Goal: Task Accomplishment & Management: Manage account settings

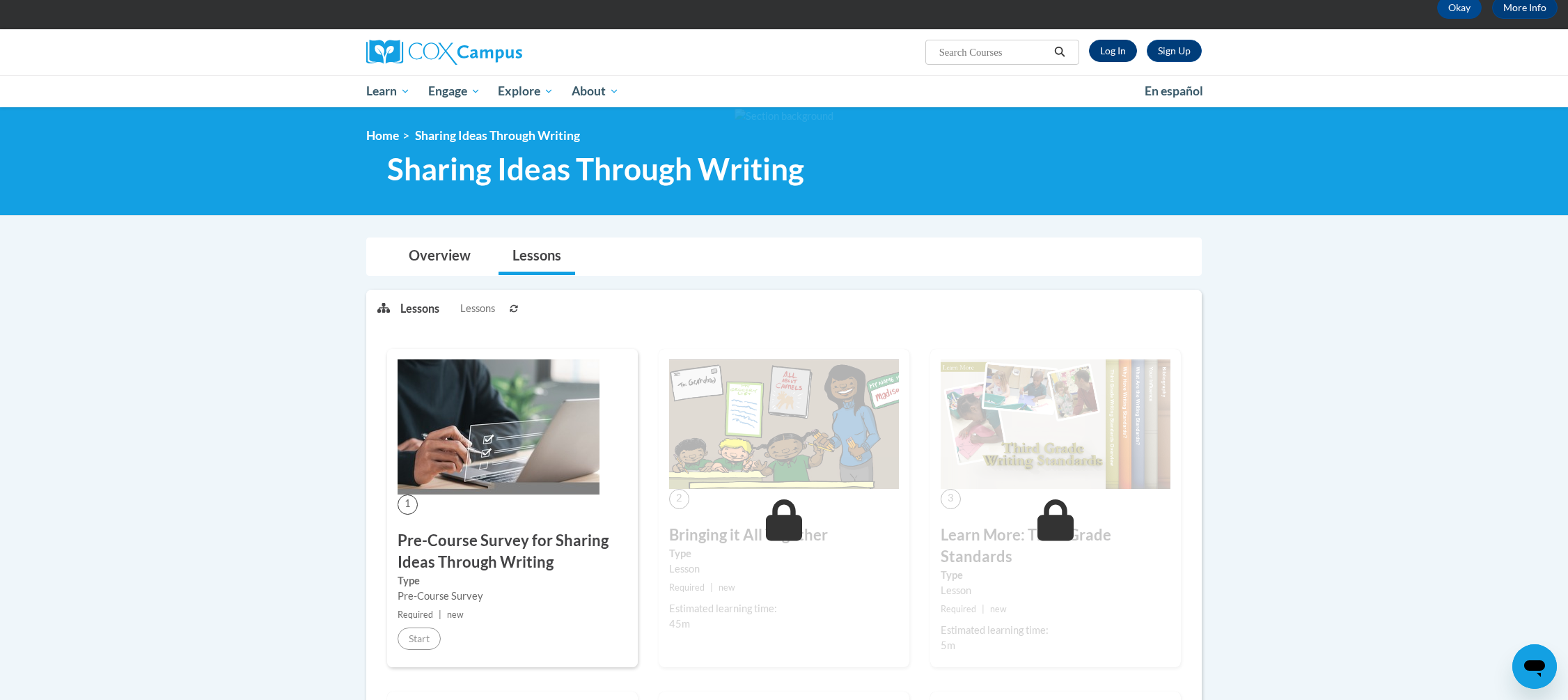
click at [1102, 53] on link "Log In" at bounding box center [1112, 50] width 48 height 22
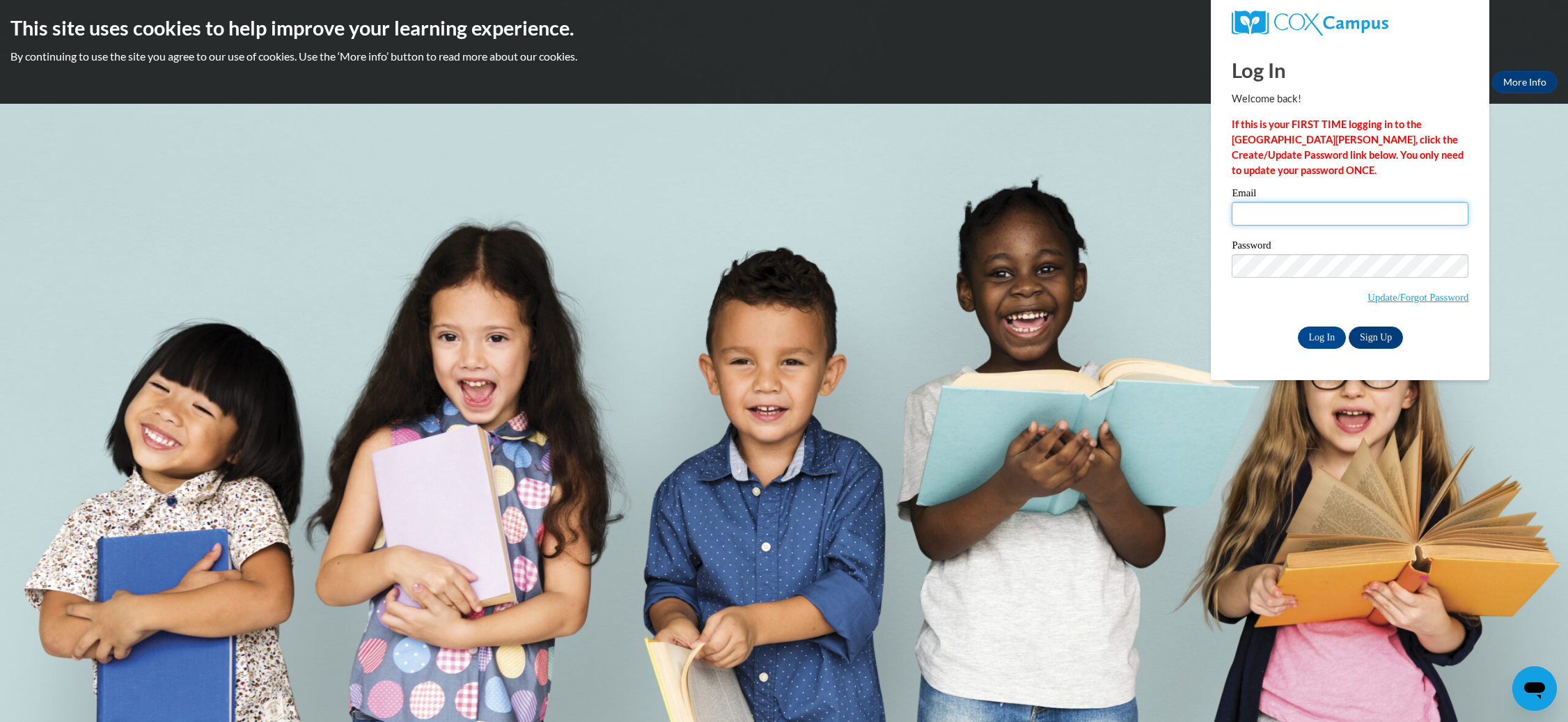
drag, startPoint x: 1309, startPoint y: 215, endPoint x: 1297, endPoint y: 215, distance: 12.0
type input "C"
type input "chelsea.punzalan@cougar.bartonccc.edu"
click at [1321, 335] on input "Log In" at bounding box center [1322, 337] width 49 height 22
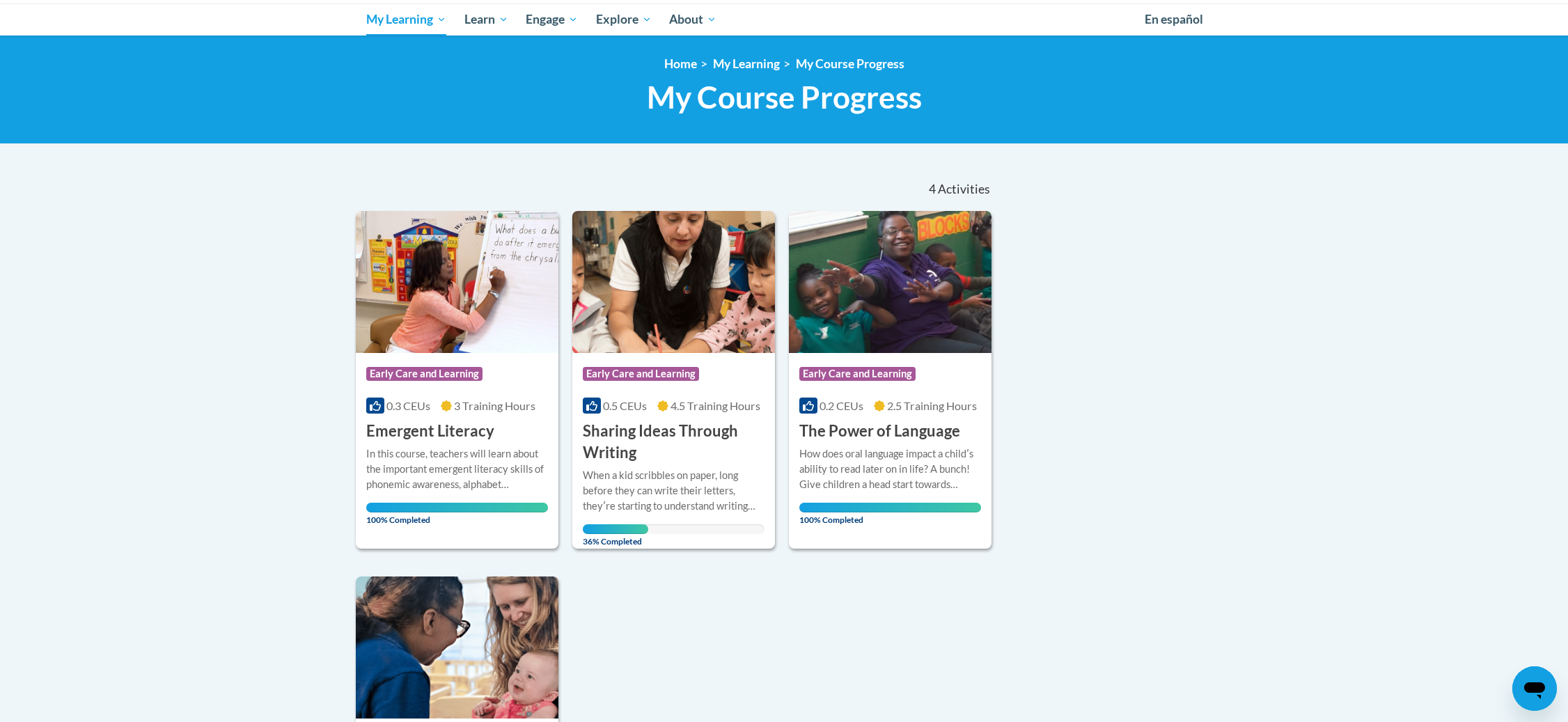
scroll to position [148, 0]
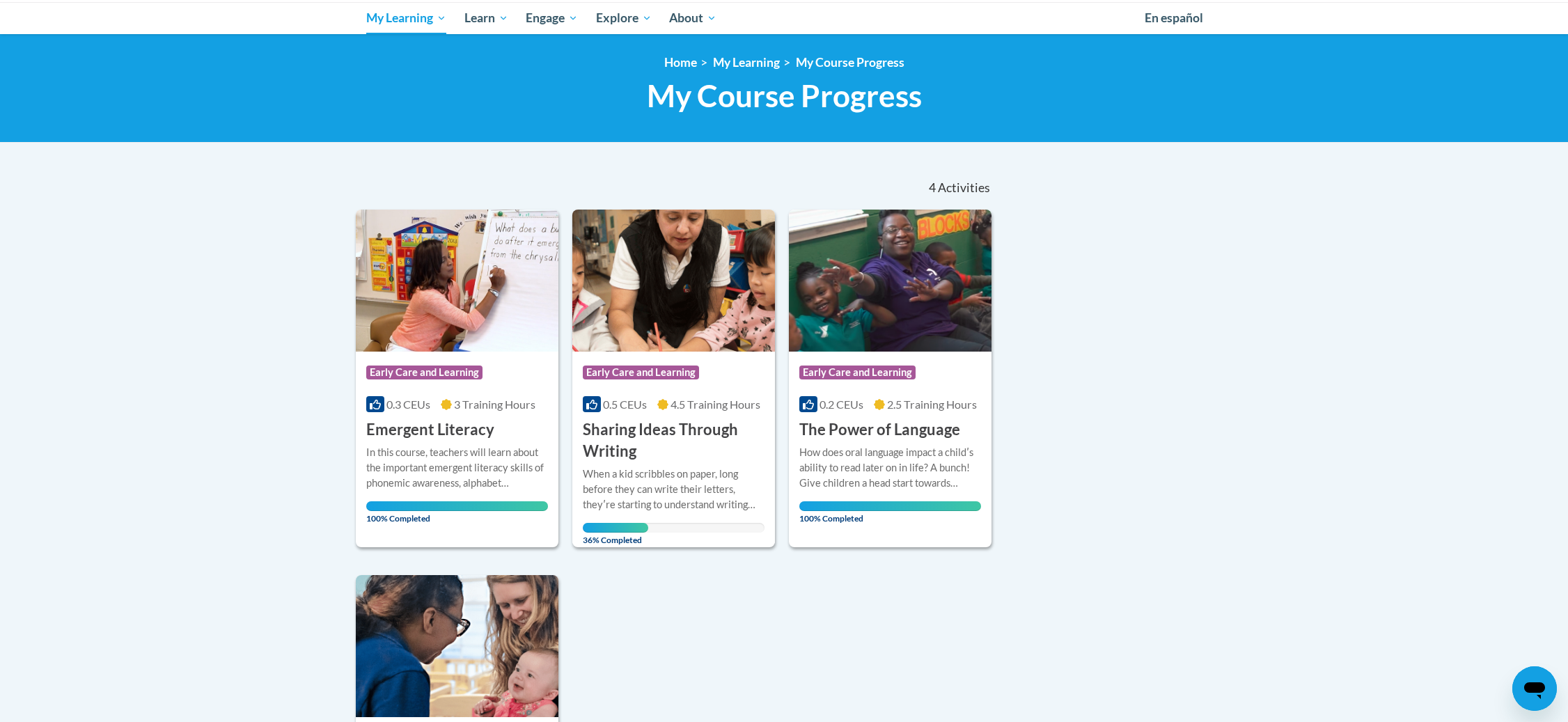
click at [672, 391] on div "Course Category: Early Care and Learning 0.5 CEUs 4.5 Training Hours COURSE Sha…" at bounding box center [673, 407] width 202 height 111
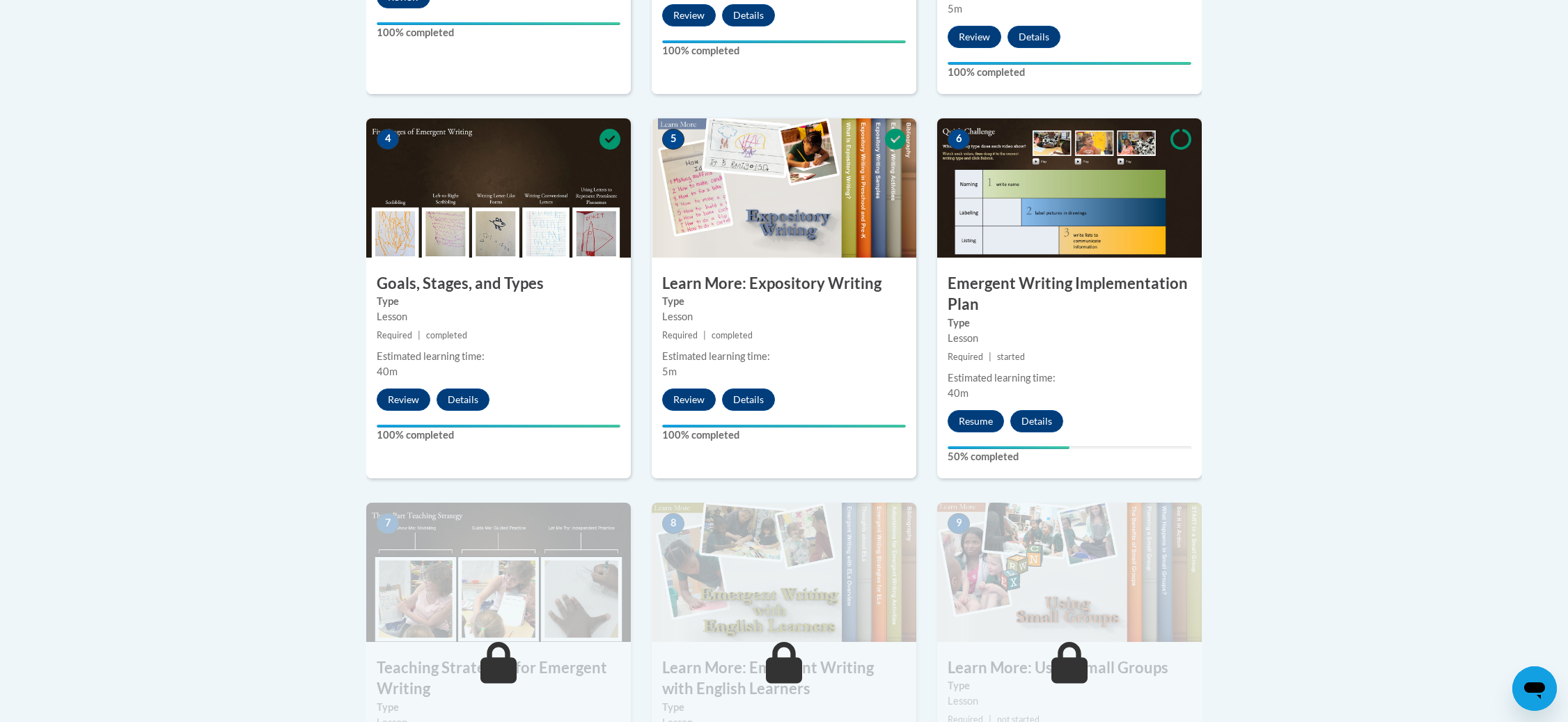
scroll to position [783, 0]
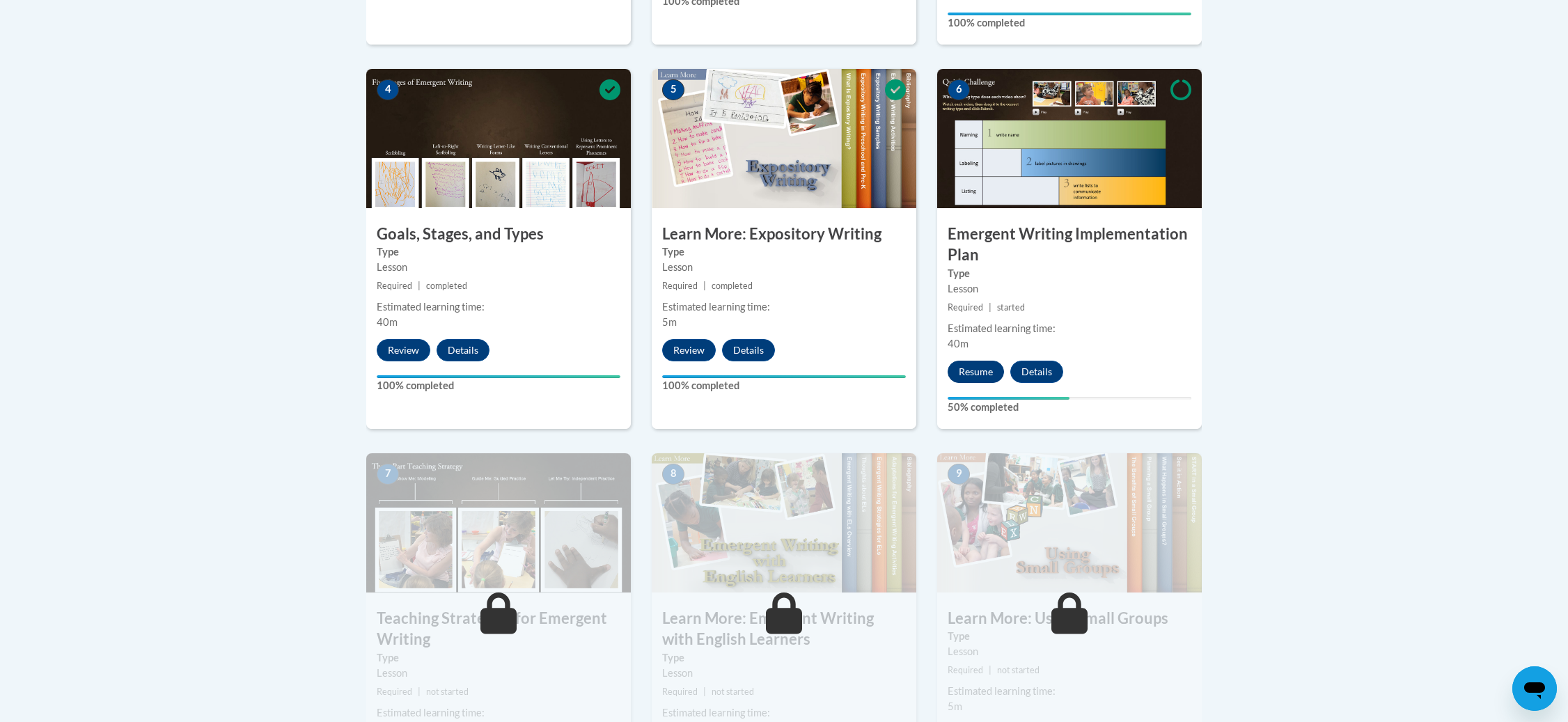
click at [988, 361] on button "Resume" at bounding box center [976, 372] width 56 height 22
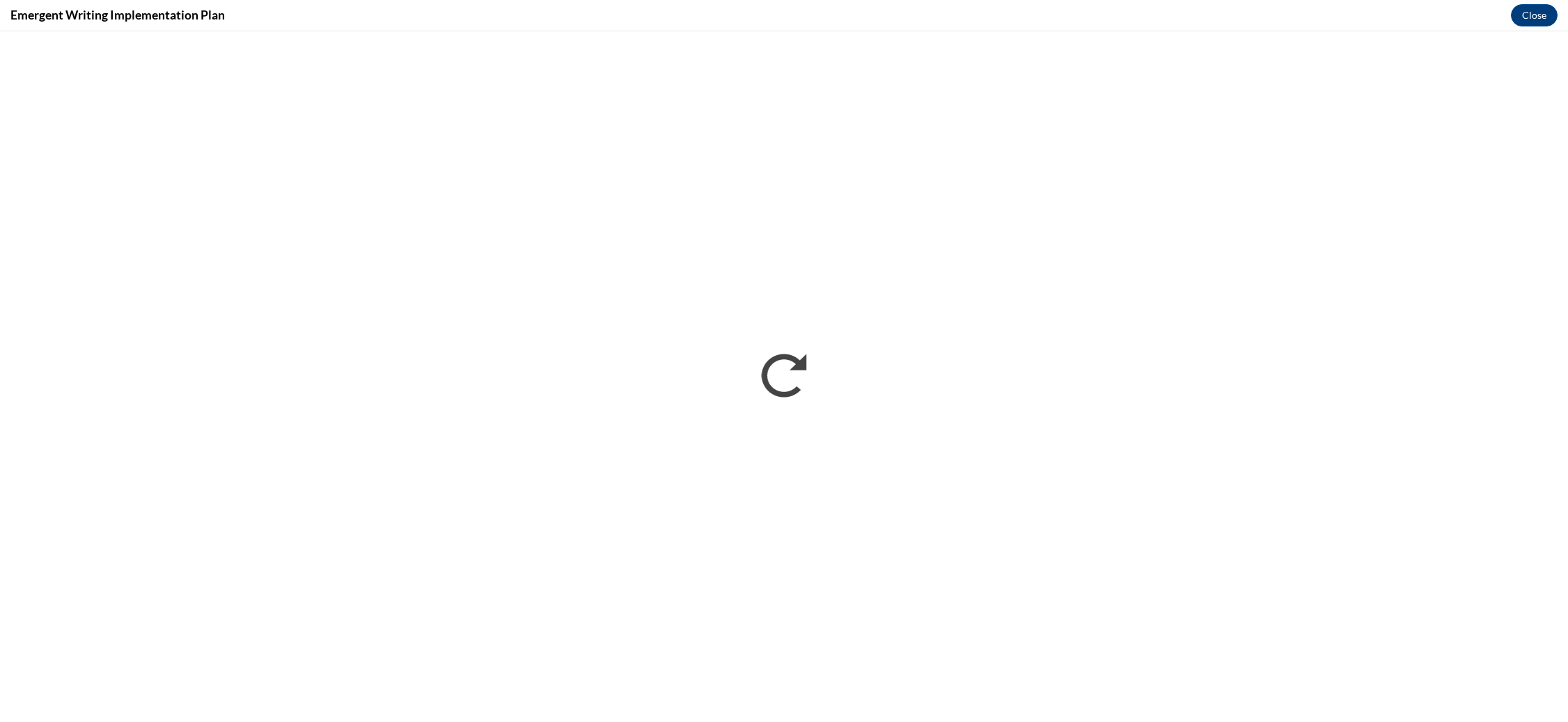
scroll to position [0, 0]
